Goal: Information Seeking & Learning: Learn about a topic

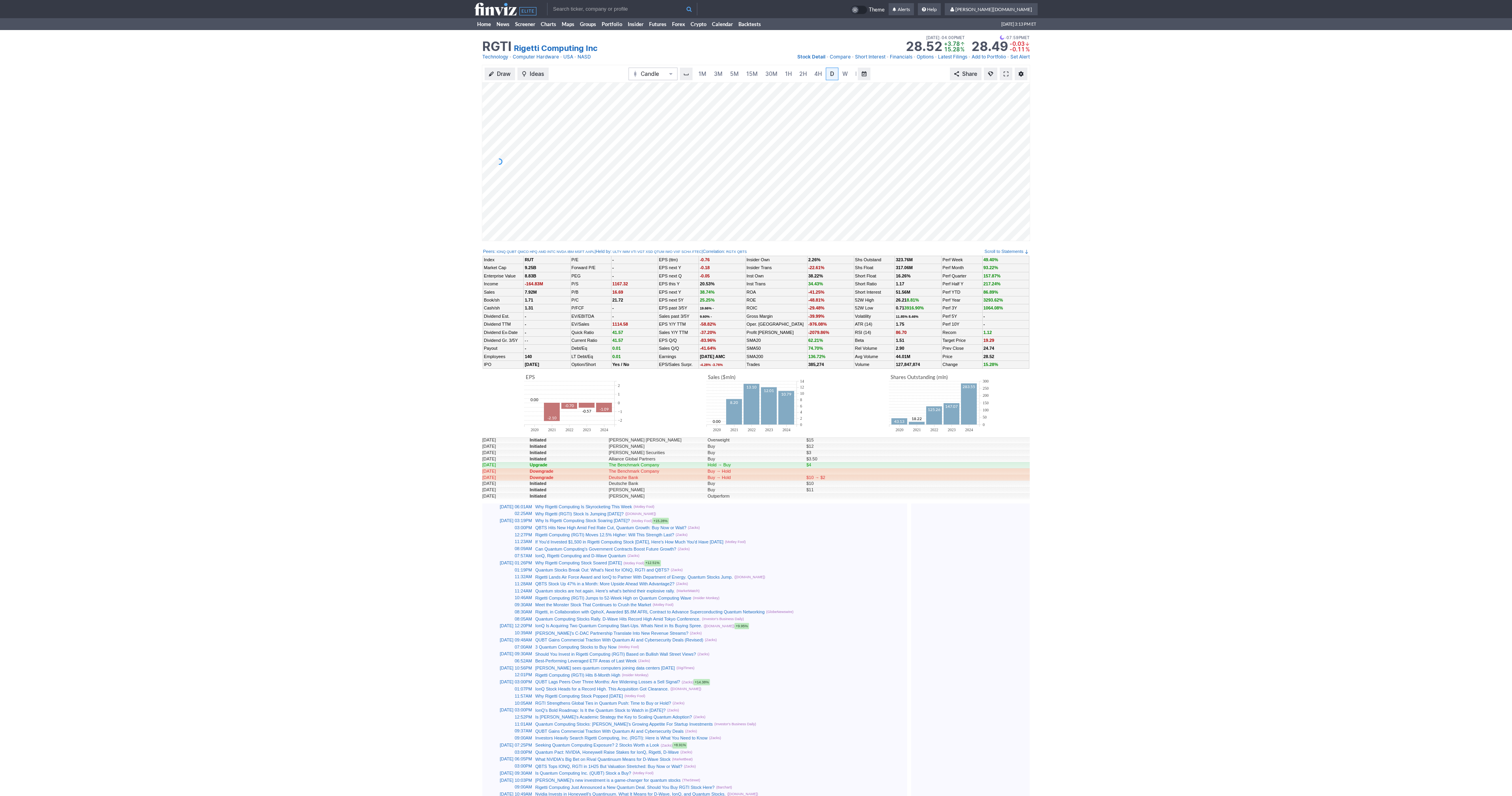
scroll to position [0, 8]
click at [395, 114] on div "Draw Ideas Candle 1M 3M 5M 15M 30M 1H 2H 4H D W M Share" at bounding box center [756, 156] width 1512 height 183
click at [623, 8] on input "text" at bounding box center [622, 9] width 150 height 12
type input "btcu"
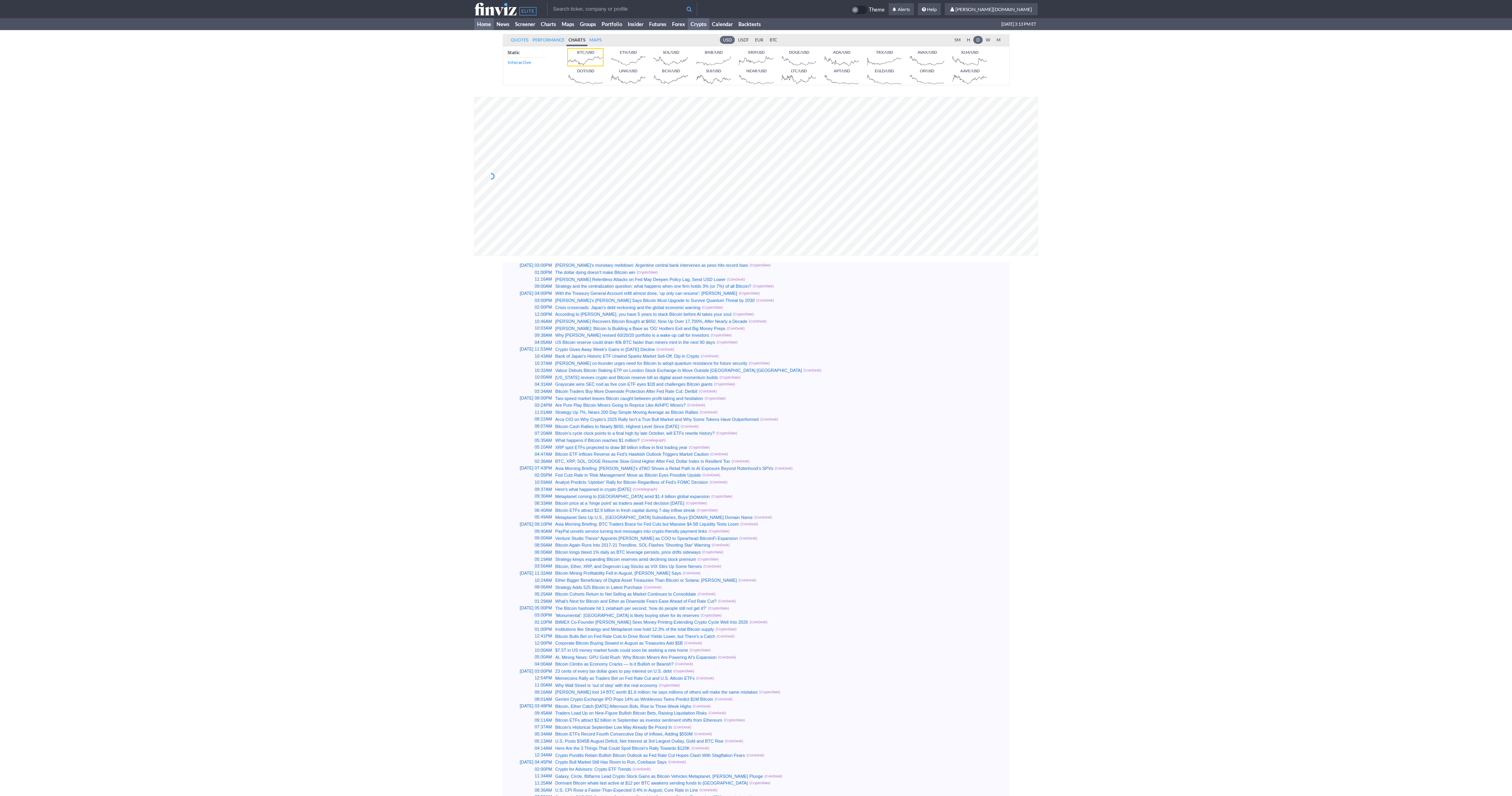
click at [486, 26] on link "Home" at bounding box center [484, 24] width 19 height 12
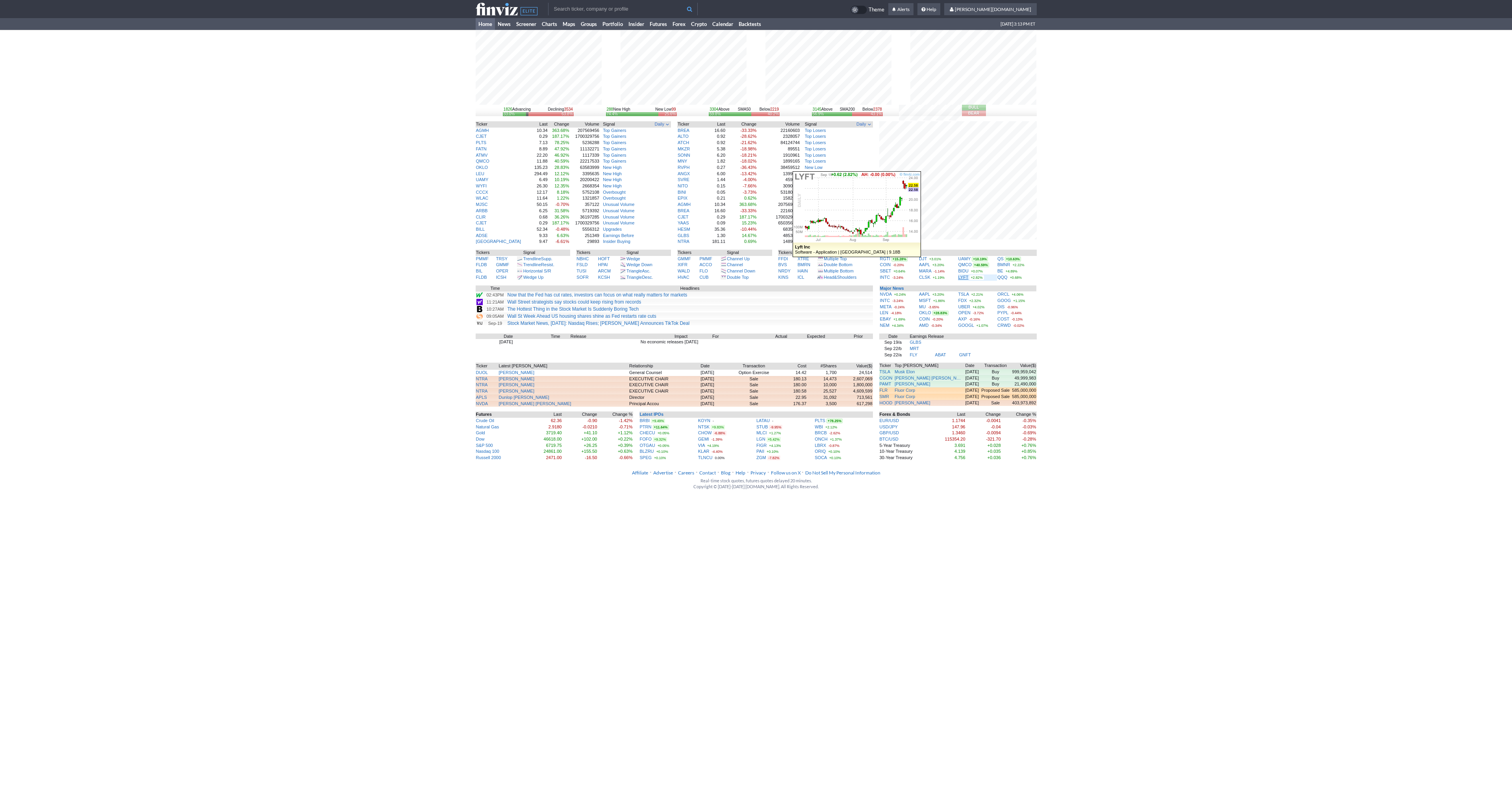
click at [961, 279] on link "LYFT" at bounding box center [963, 277] width 10 height 5
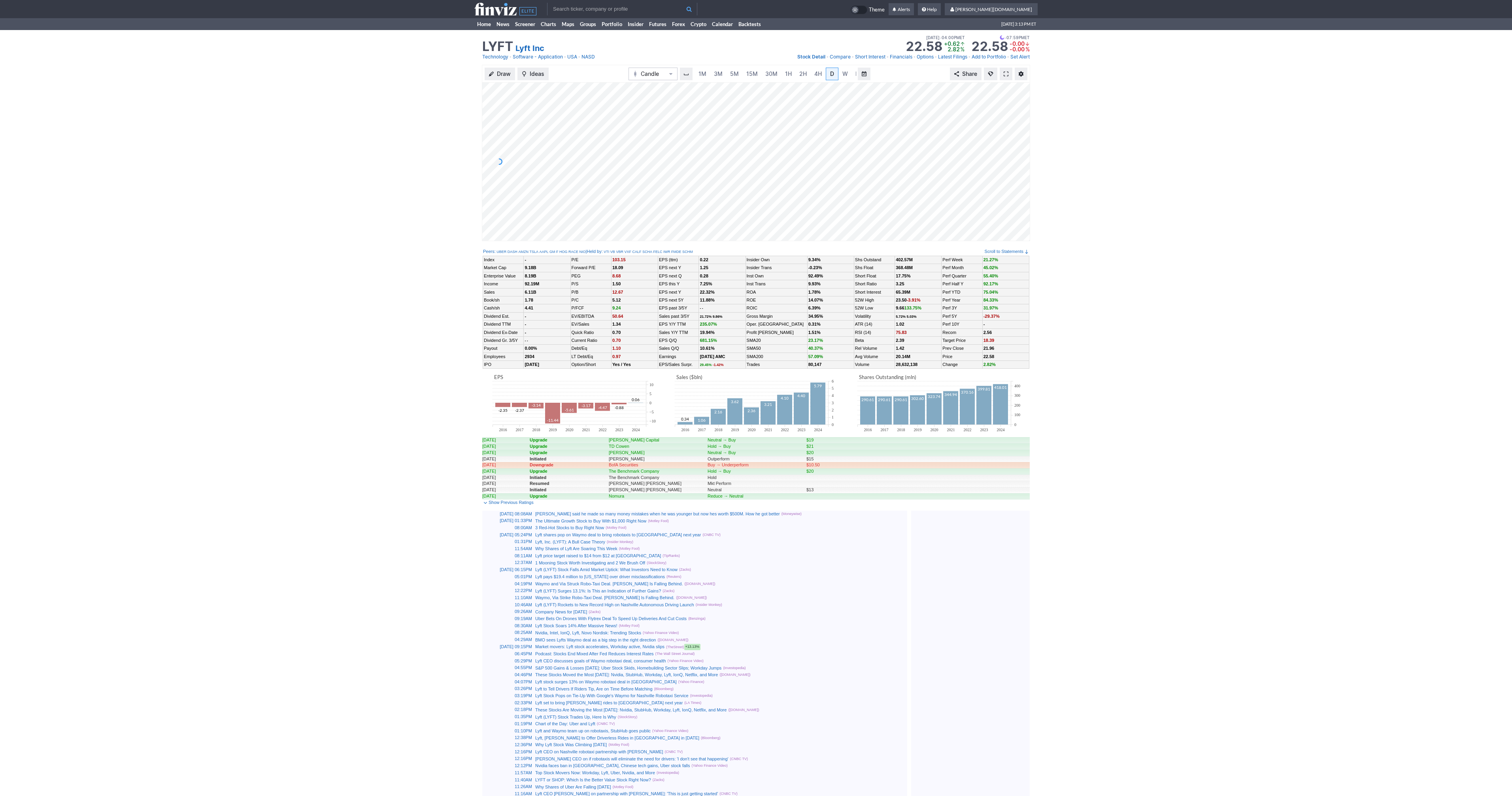
scroll to position [0, 8]
click at [1004, 74] on span at bounding box center [1006, 74] width 5 height 6
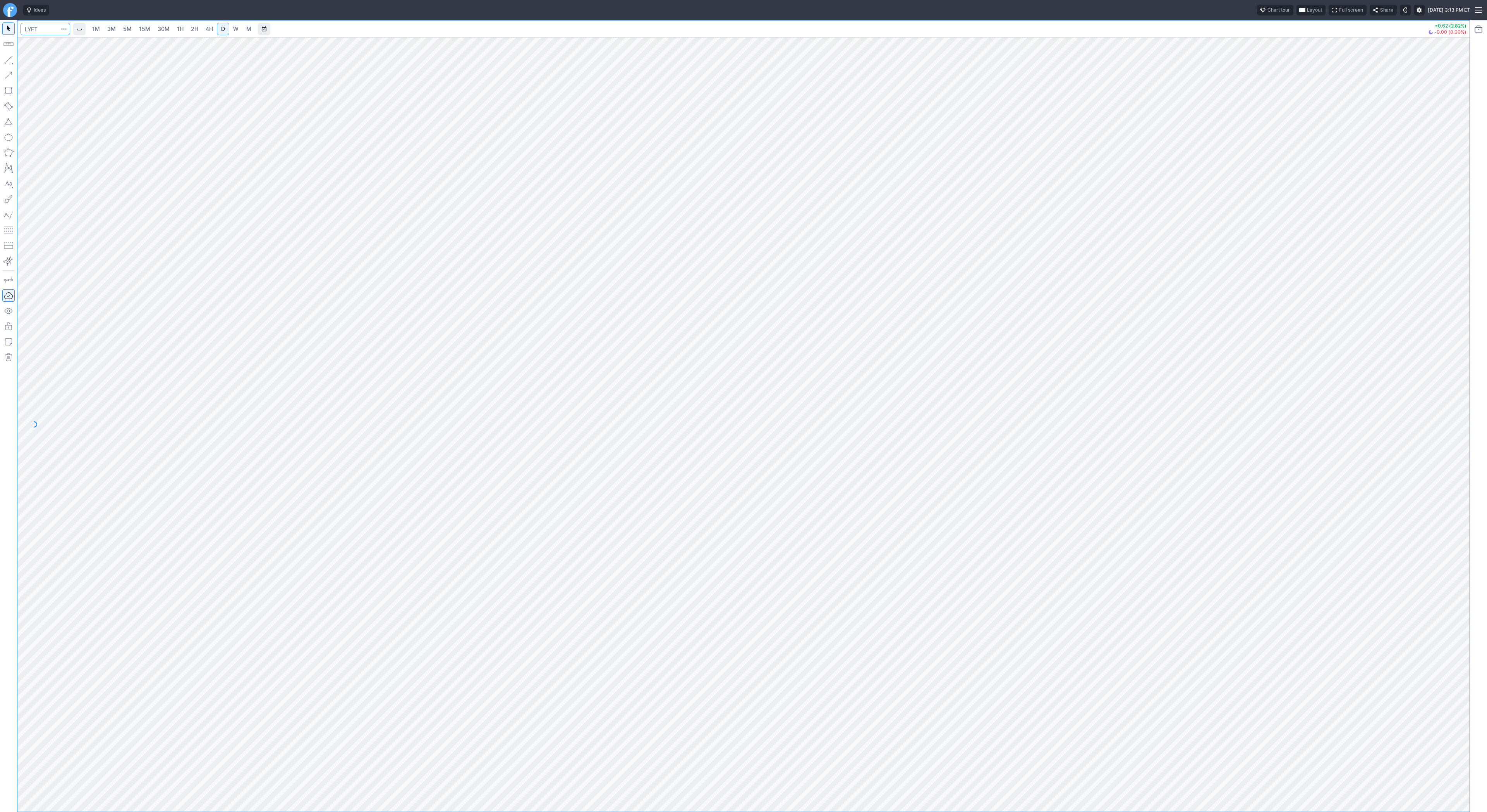
click at [42, 27] on input "Search" at bounding box center [46, 29] width 50 height 12
click at [36, 61] on span "Line" at bounding box center [45, 61] width 31 height 8
click at [29, 58] on span "Line" at bounding box center [45, 61] width 31 height 8
click at [54, 59] on span "Line" at bounding box center [45, 61] width 31 height 8
click at [31, 63] on span "Line" at bounding box center [45, 61] width 31 height 8
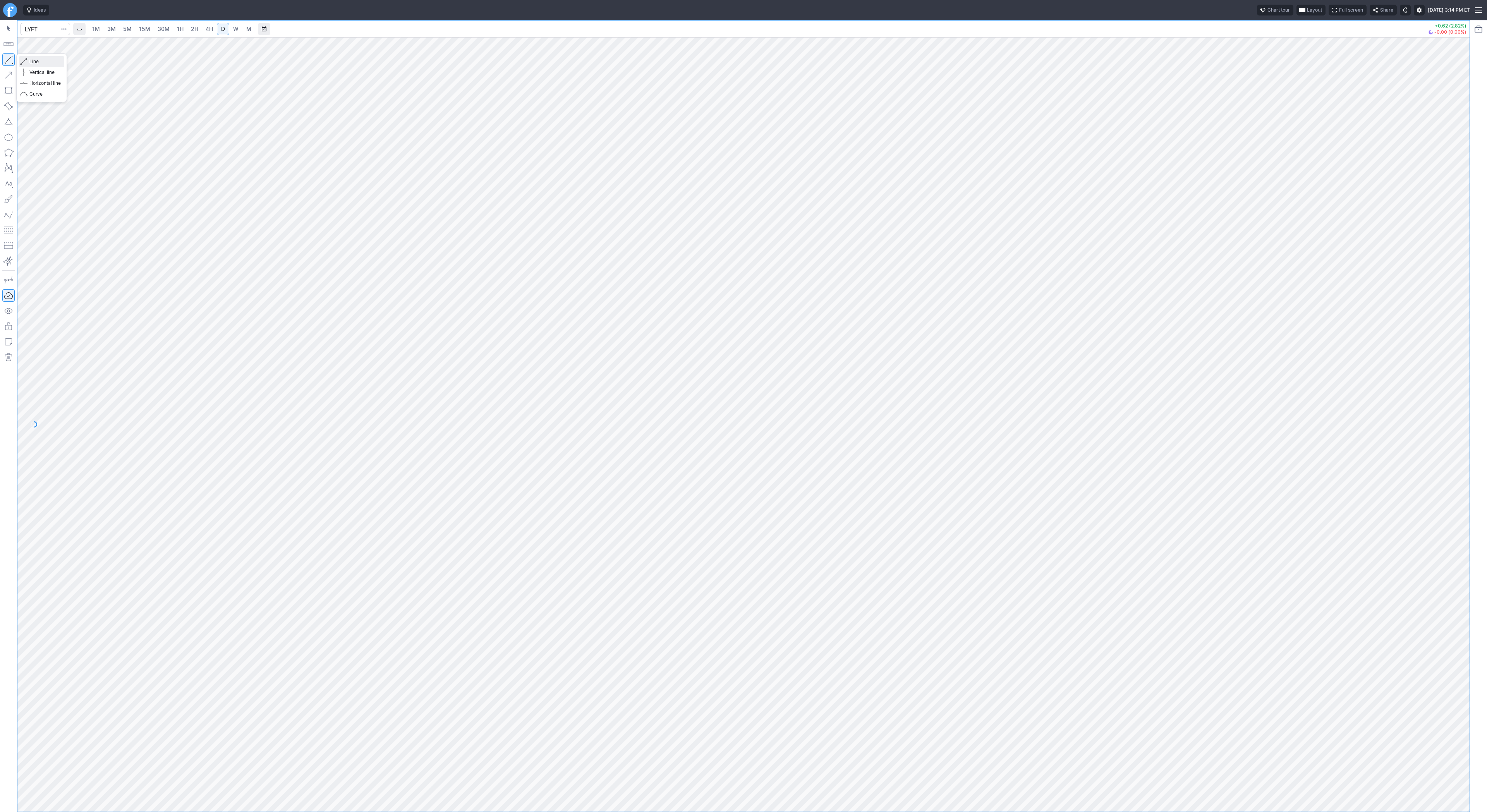
click at [42, 62] on span "Line" at bounding box center [45, 61] width 31 height 8
click at [55, 63] on span "Line" at bounding box center [45, 61] width 31 height 8
click at [35, 32] on input "Search" at bounding box center [46, 29] width 50 height 12
type input "eth"
click at [149, 147] on span "Eth ereum / USD" at bounding box center [107, 143] width 113 height 6
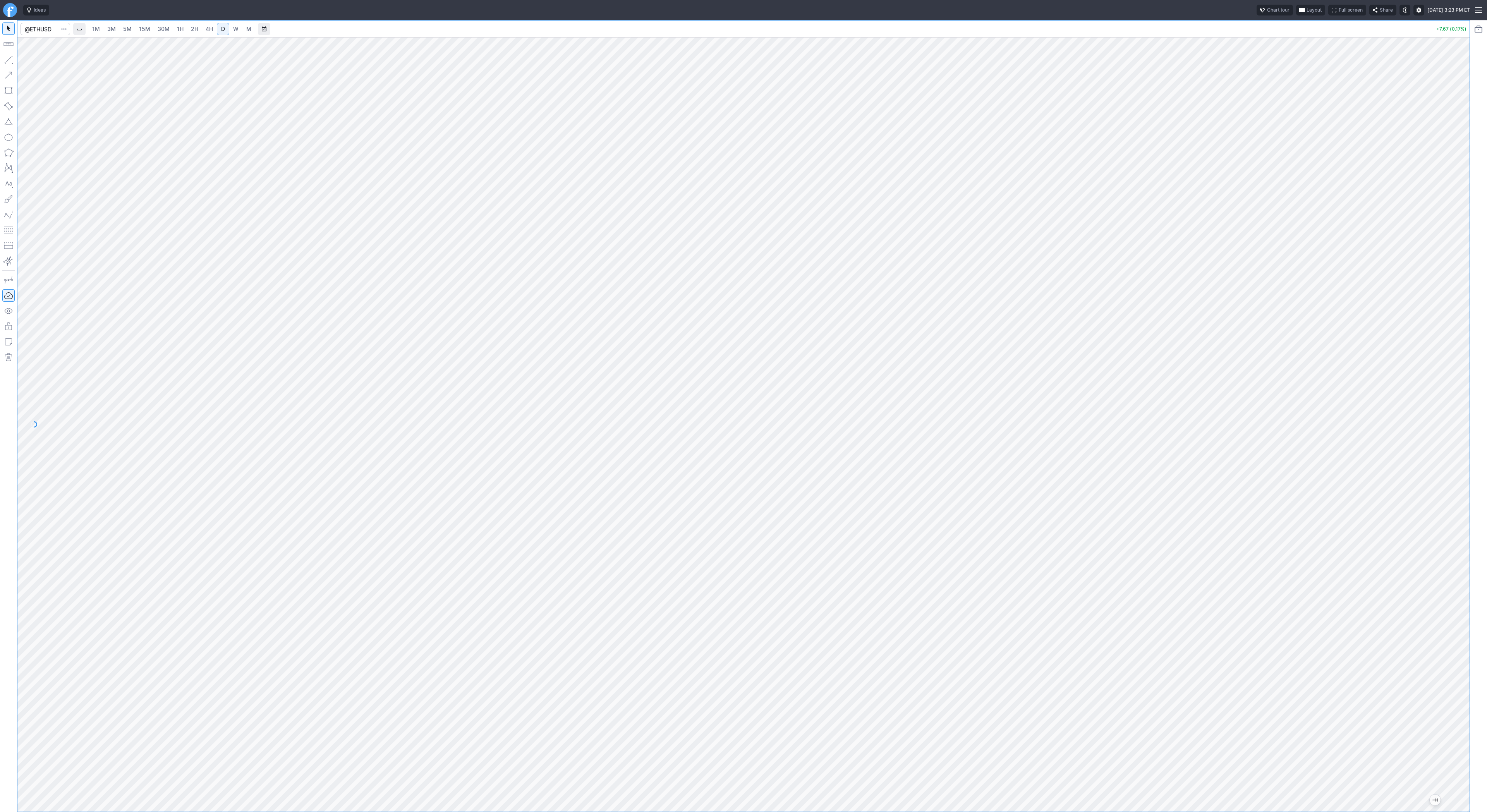
click at [113, 27] on span "3M" at bounding box center [111, 28] width 9 height 6
click at [161, 27] on span "30M" at bounding box center [163, 28] width 12 height 6
click at [107, 24] on link "3M" at bounding box center [111, 29] width 16 height 12
click at [180, 33] on link "1H" at bounding box center [180, 29] width 13 height 12
click at [235, 32] on span "W" at bounding box center [236, 29] width 5 height 8
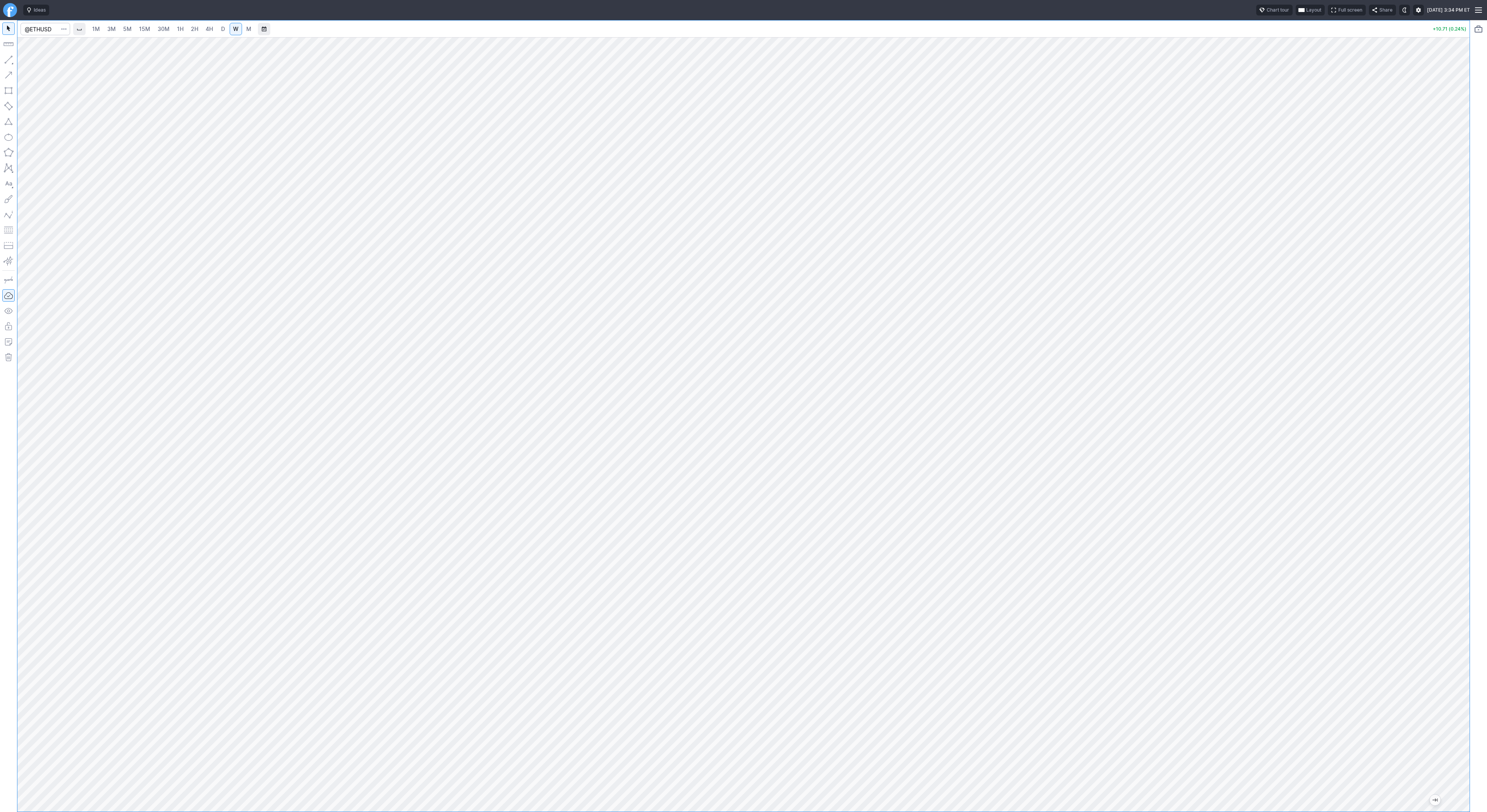
click at [1442, 332] on div at bounding box center [744, 424] width 1452 height 774
click at [33, 59] on span "Line" at bounding box center [45, 61] width 31 height 8
click at [47, 62] on span "Line" at bounding box center [45, 61] width 31 height 8
click at [221, 27] on span "D" at bounding box center [223, 29] width 5 height 8
click at [0, 224] on html "Ideas Chart tour Layout Full screen Share Sun SEP 21 2025 3:35 PM ET 1M 3M 5M 1…" at bounding box center [744, 406] width 1487 height 812
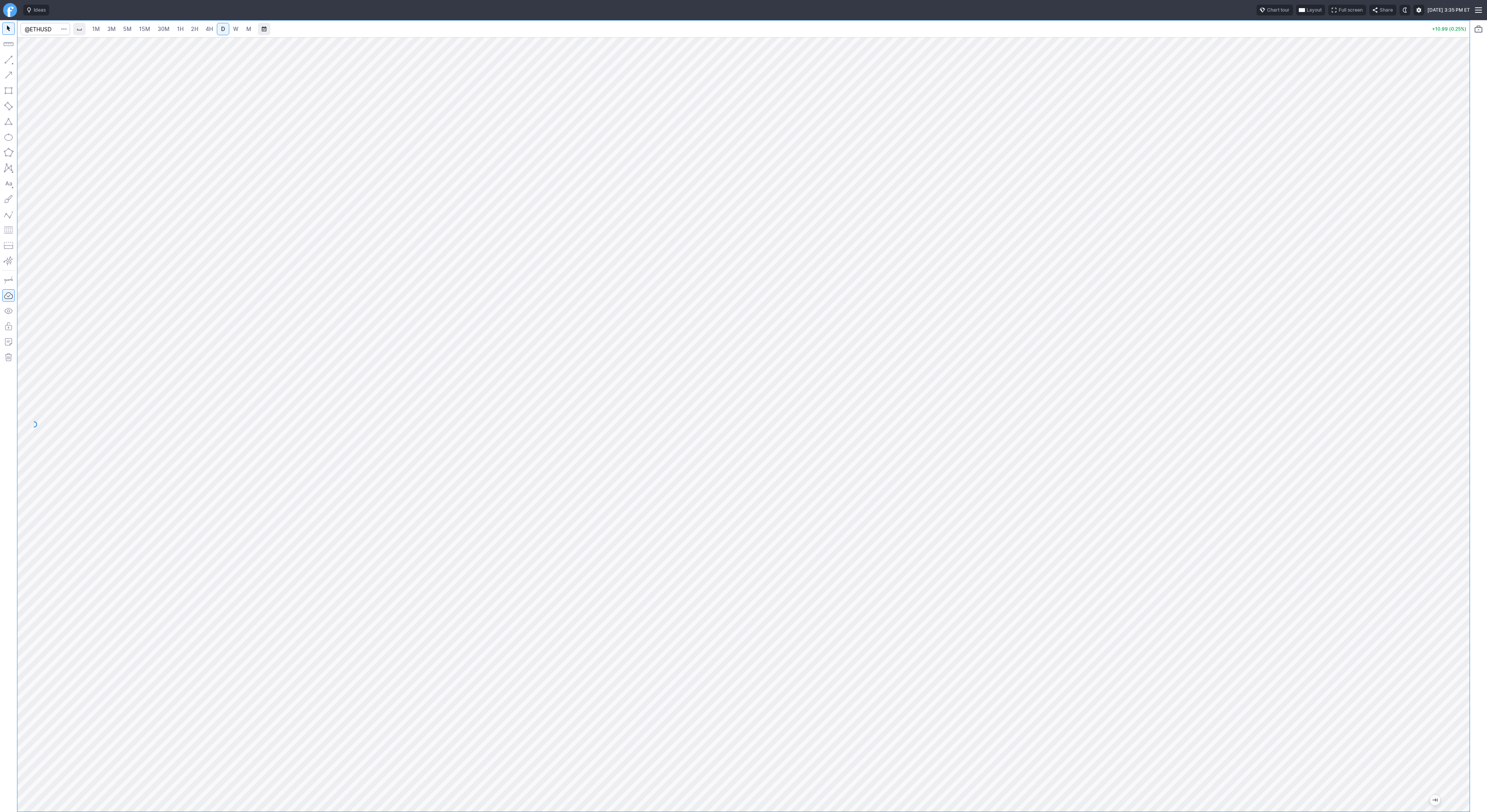
drag, startPoint x: 1463, startPoint y: 158, endPoint x: 1469, endPoint y: 242, distance: 84.2
click at [1471, 245] on div "1M 3M 5M 15M 30M 1H 2H 4H D W M +10.99 (0.25%)" at bounding box center [744, 416] width 1487 height 792
click at [114, 28] on span "3M" at bounding box center [111, 28] width 9 height 6
click at [163, 31] on span "30M" at bounding box center [163, 28] width 12 height 6
